Goal: Task Accomplishment & Management: Use online tool/utility

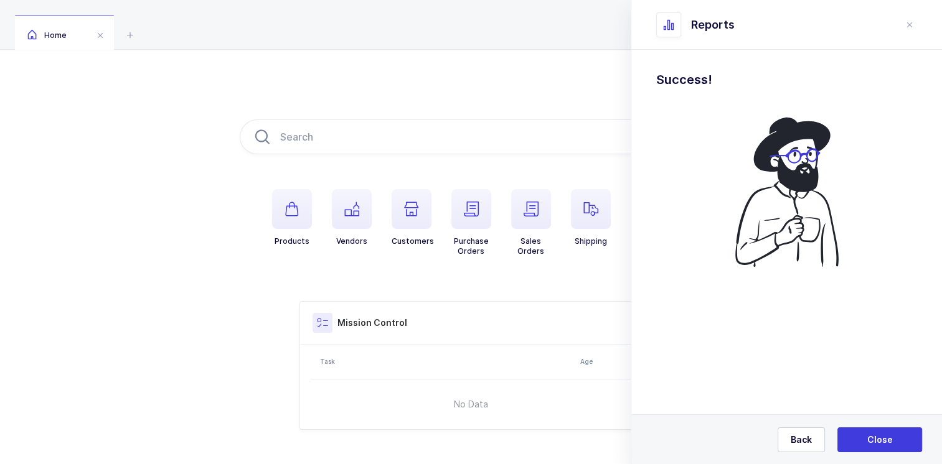
click at [401, 73] on div "Products Vendors Customers Purchase Orders Sales Orders Shipping Reports Missio…" at bounding box center [471, 275] width 942 height 450
click at [95, 35] on span at bounding box center [100, 35] width 15 height 15
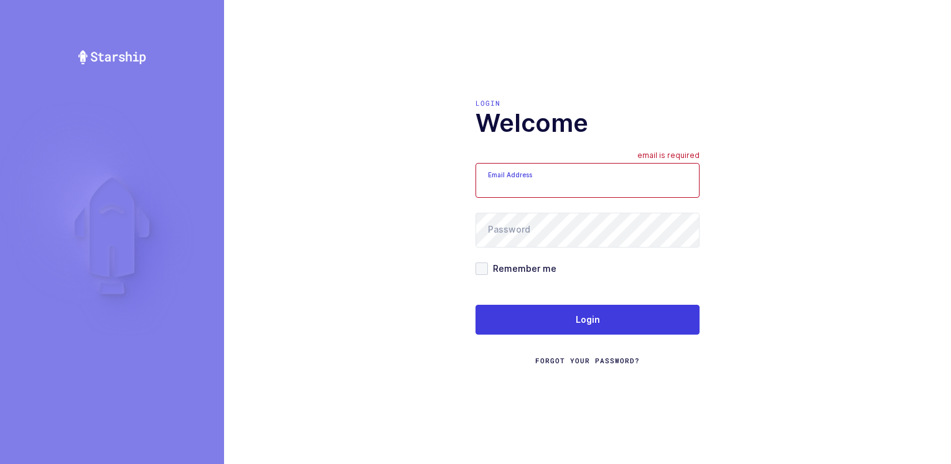
type input "[PERSON_NAME][EMAIL_ADDRESS][DOMAIN_NAME]"
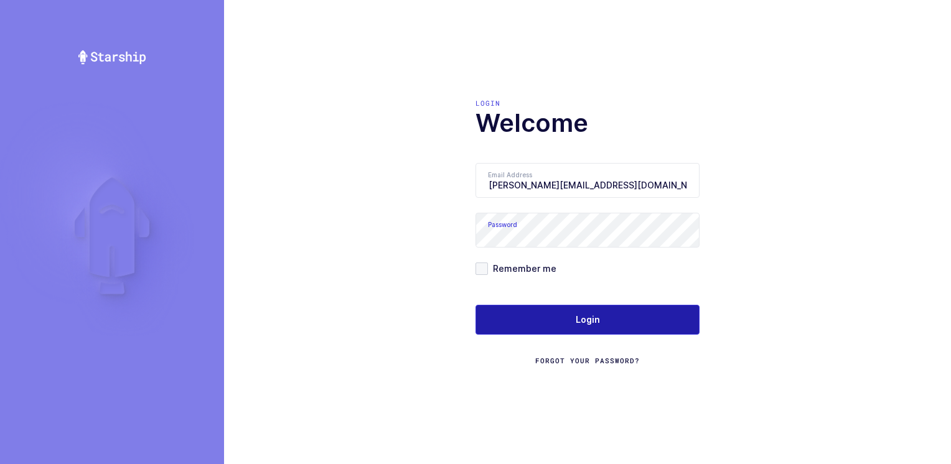
click at [546, 322] on button "Login" at bounding box center [588, 320] width 224 height 30
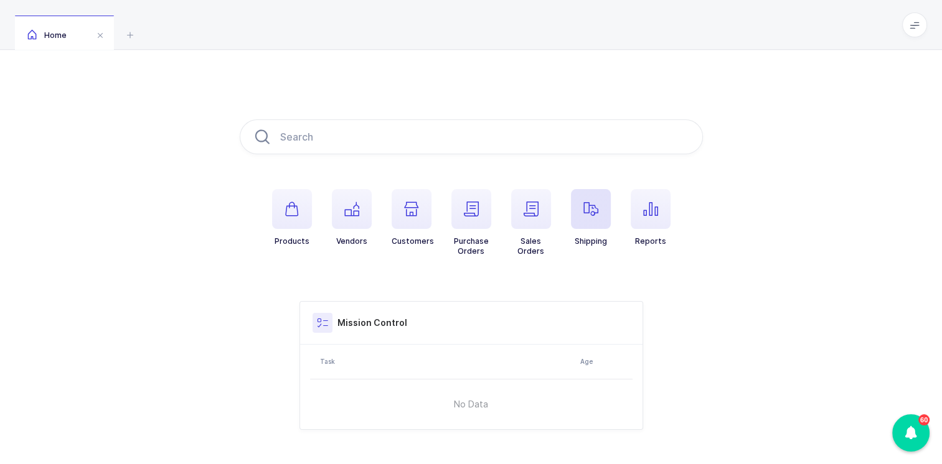
click at [591, 209] on icon "button" at bounding box center [590, 209] width 15 height 15
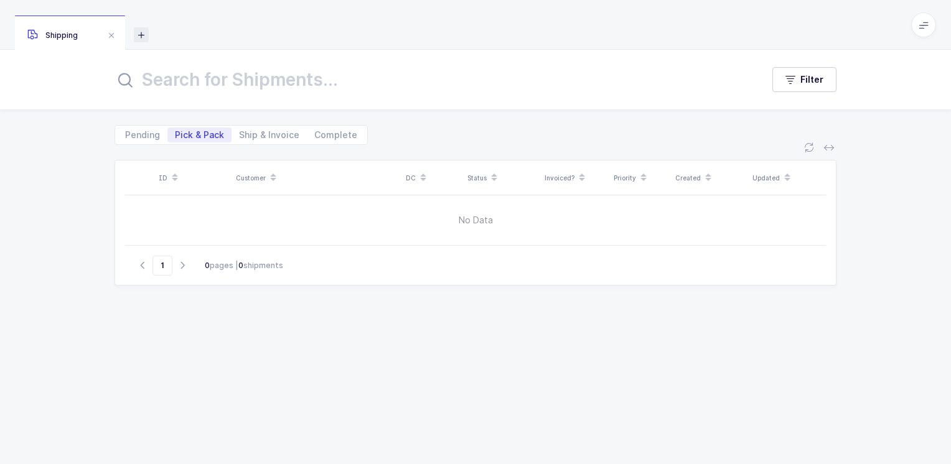
click at [141, 32] on icon at bounding box center [141, 34] width 15 height 15
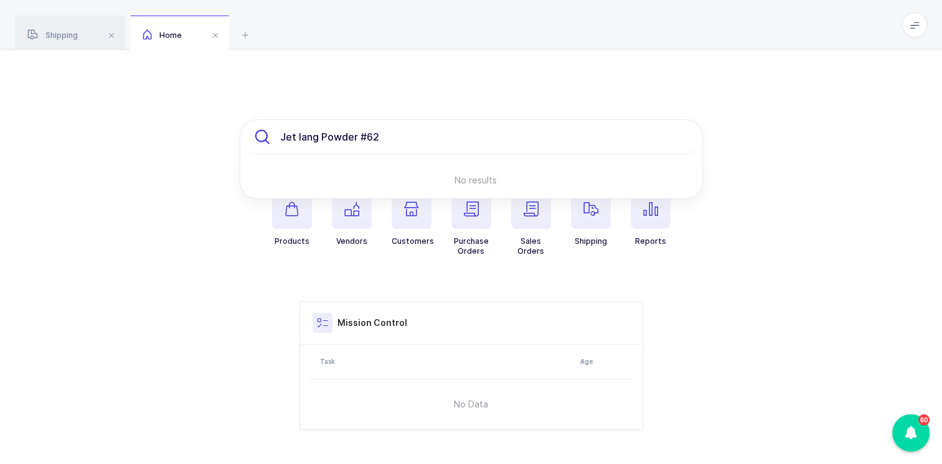
type input "Jet lang Powder #62"
